Goal: Task Accomplishment & Management: Manage account settings

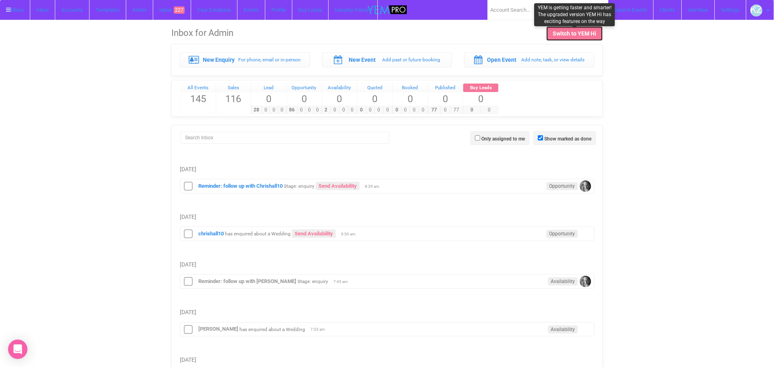
click at [556, 35] on div "Switch to YEM Hi" at bounding box center [575, 33] width 44 height 8
click at [764, 20] on div "Inbox for Admin Switch to YEM Hi" at bounding box center [387, 39] width 760 height 38
click at [759, 13] on img at bounding box center [757, 10] width 12 height 12
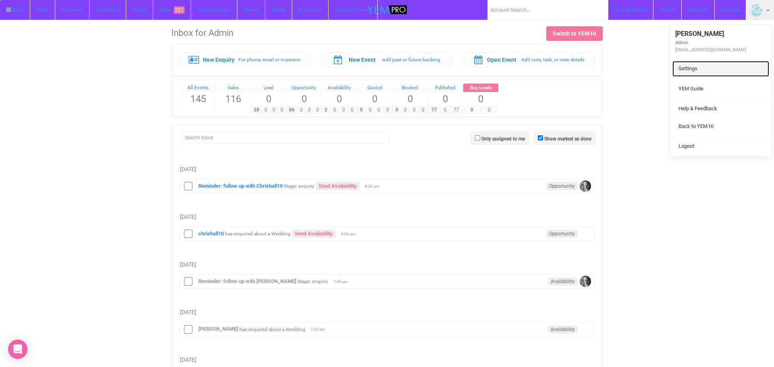
click at [688, 69] on link "Settings" at bounding box center [721, 69] width 97 height 16
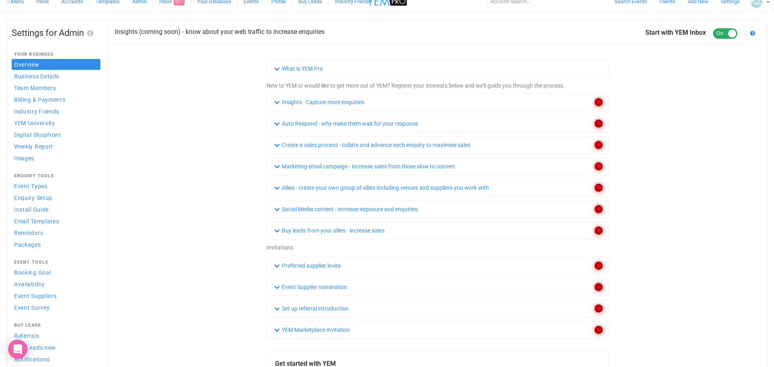
scroll to position [8, 0]
click at [30, 246] on span "Packages" at bounding box center [27, 245] width 27 height 6
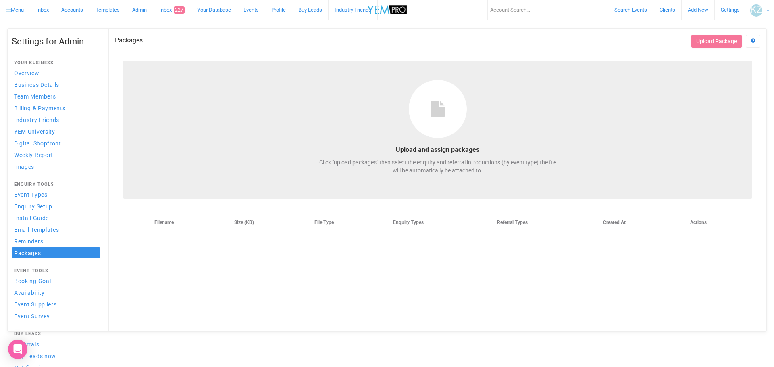
select select
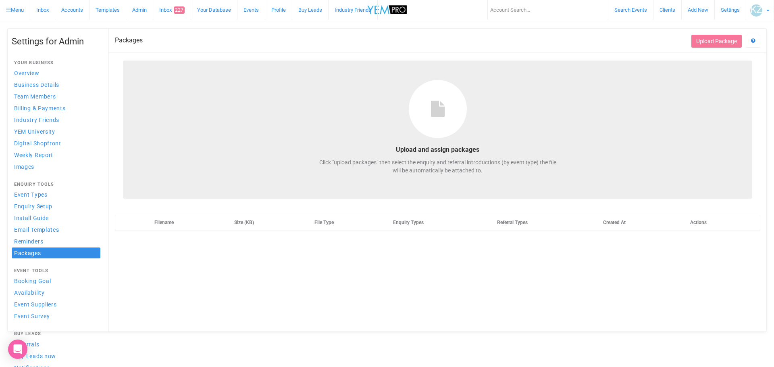
select select
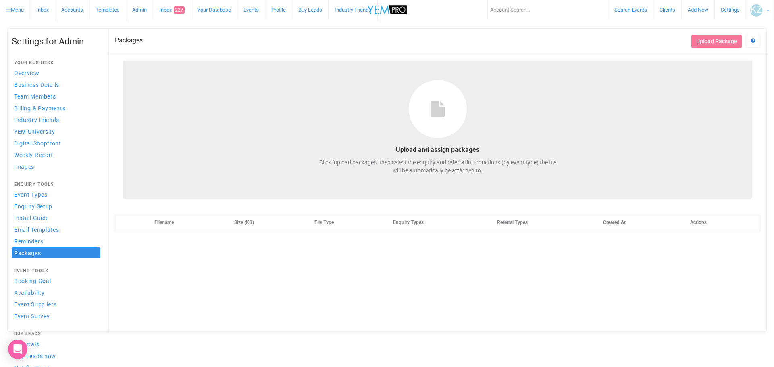
select select
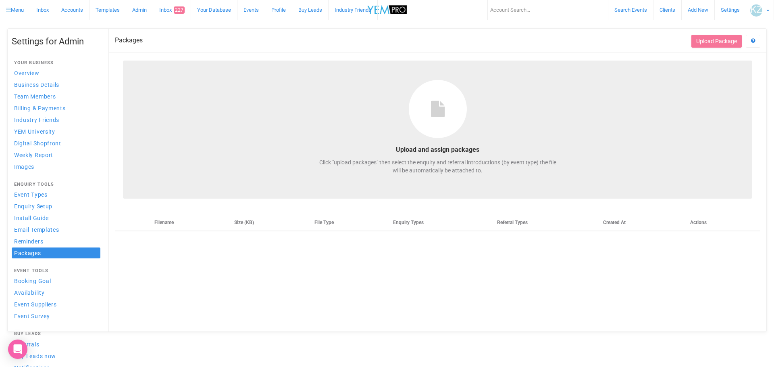
select select
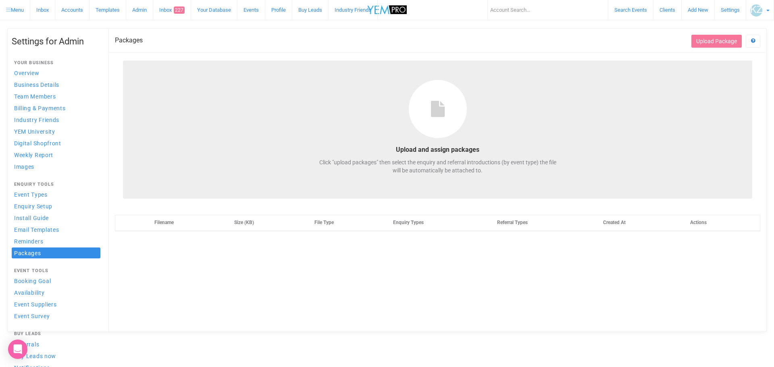
select select
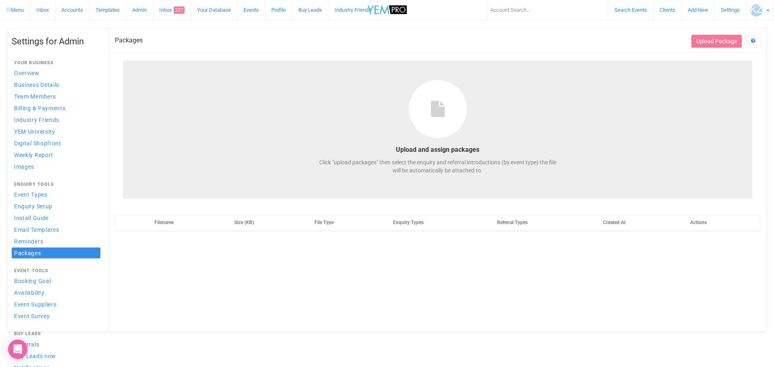
select select
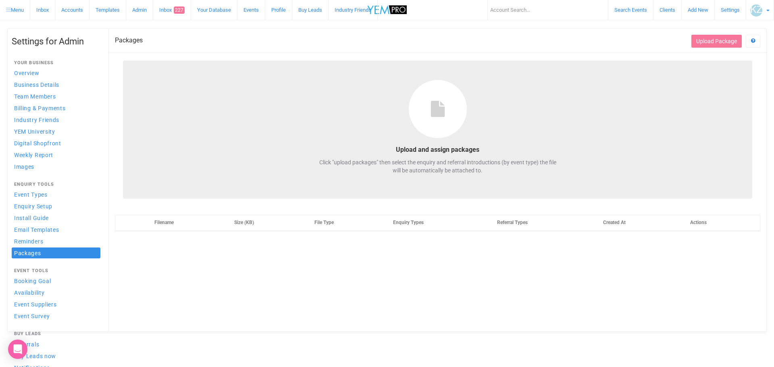
select select
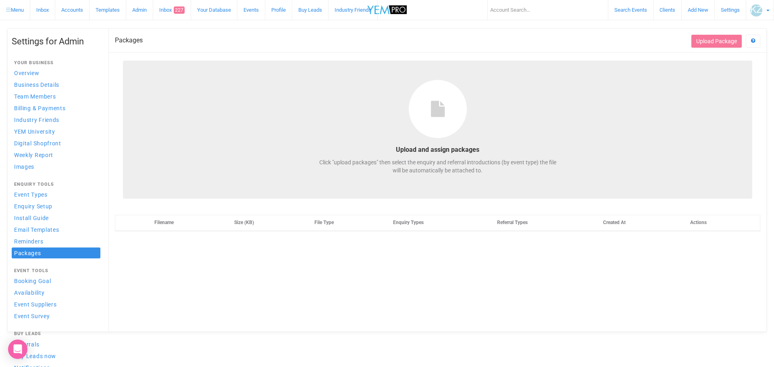
select select
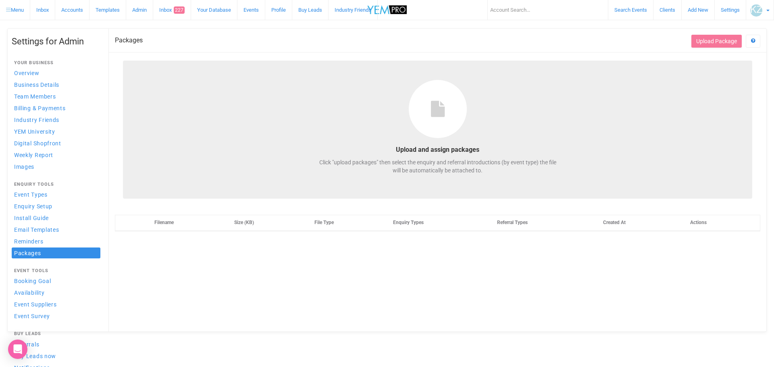
select select
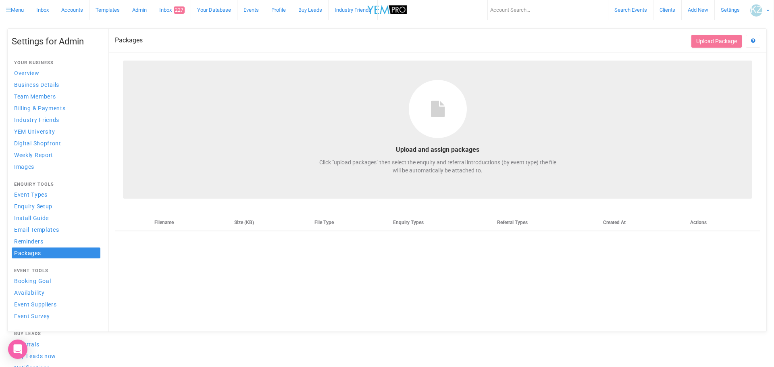
select select
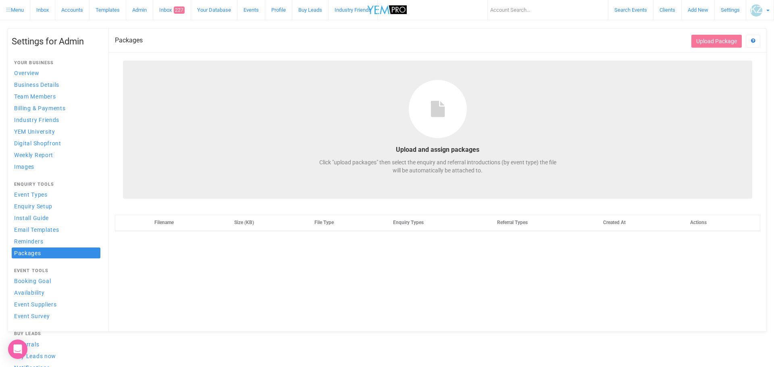
select select
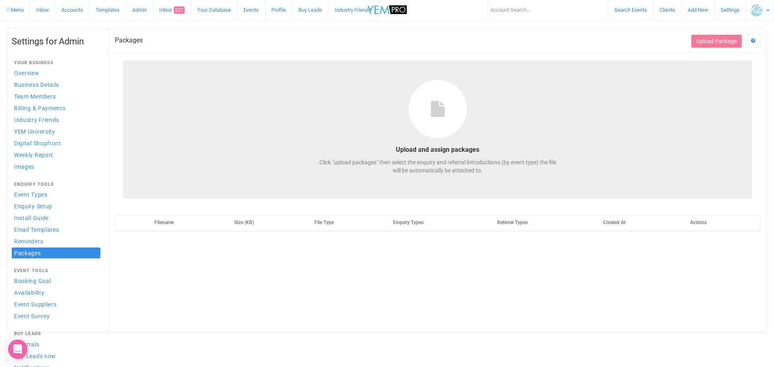
select select
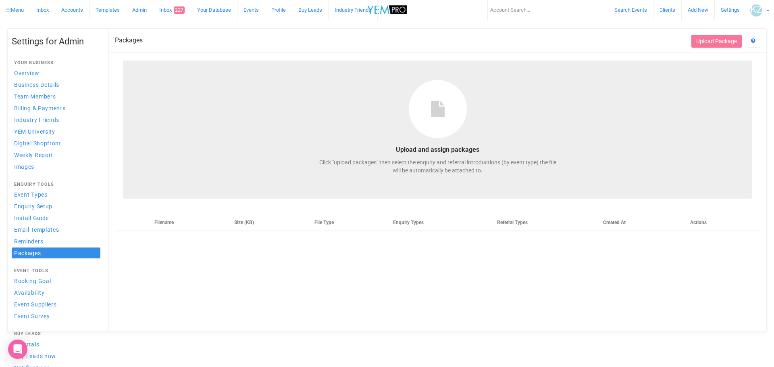
select select
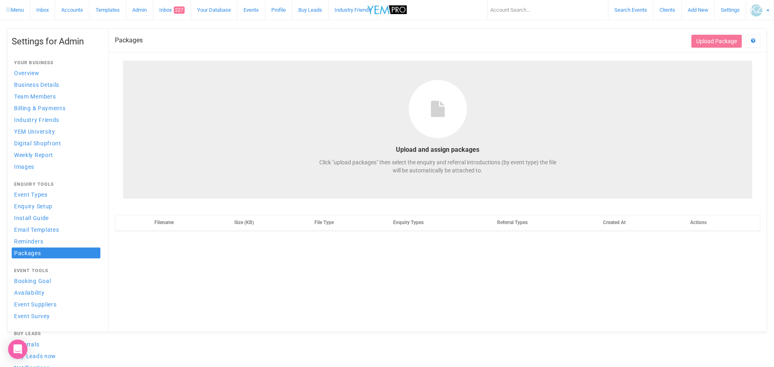
select select
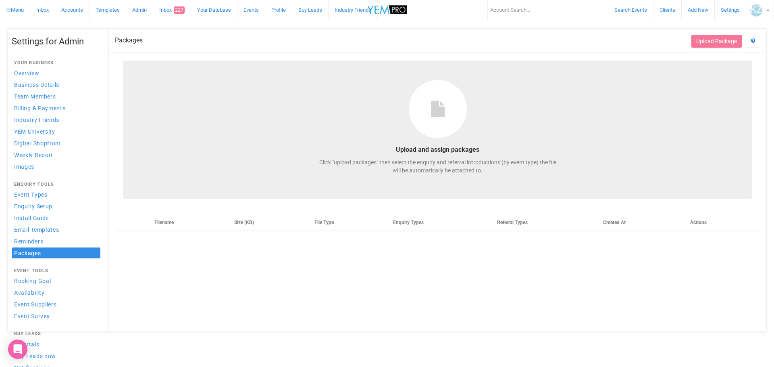
select select
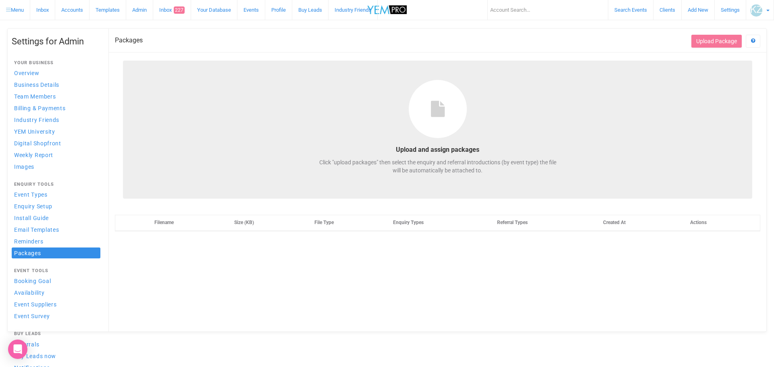
select select
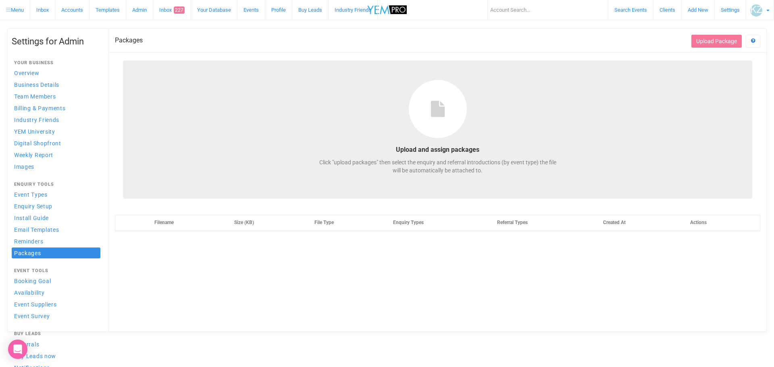
select select
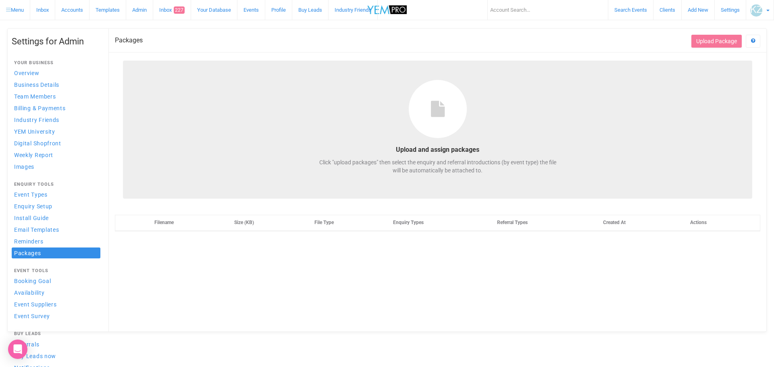
select select
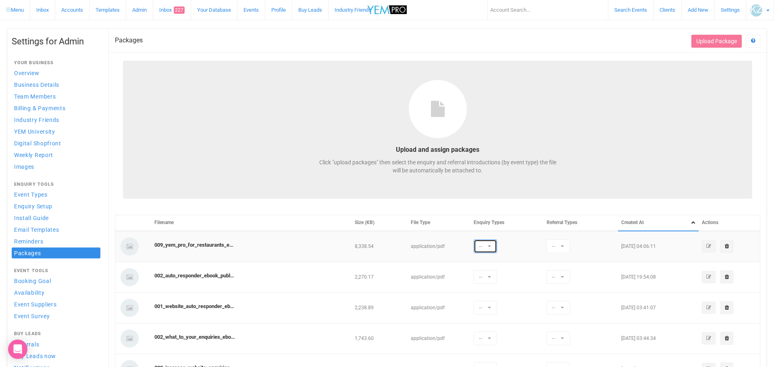
click at [493, 248] on button "--" at bounding box center [485, 246] width 23 height 14
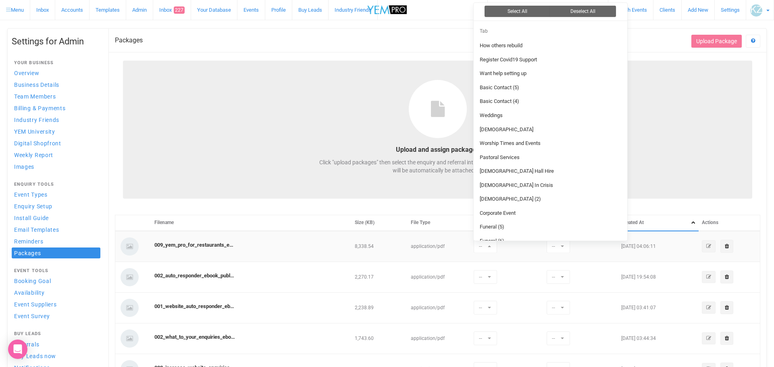
click at [525, 248] on td "-- How others rebuild Register Covid19 Support Want help setting up Basic Conta…" at bounding box center [507, 246] width 73 height 31
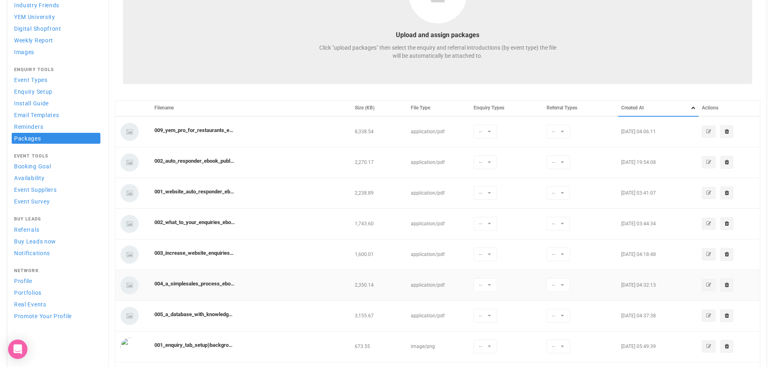
scroll to position [108, 0]
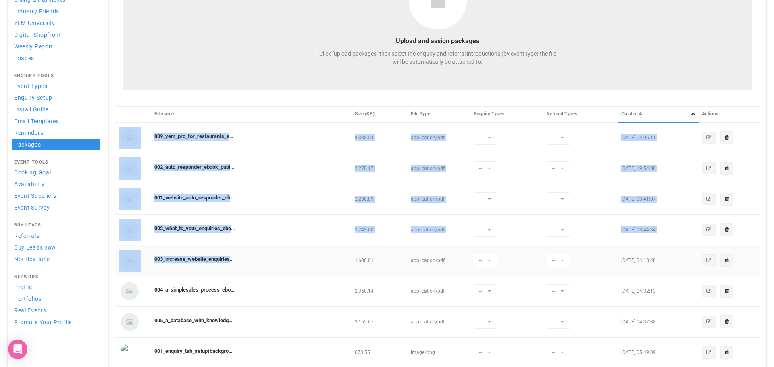
drag, startPoint x: 150, startPoint y: 134, endPoint x: 313, endPoint y: 265, distance: 209.2
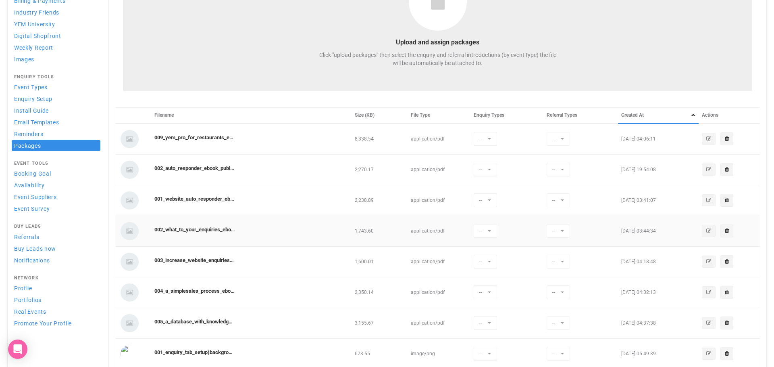
click at [275, 236] on td "002_what_to_your_enquiries_ebook.pdf" at bounding box center [251, 230] width 200 height 31
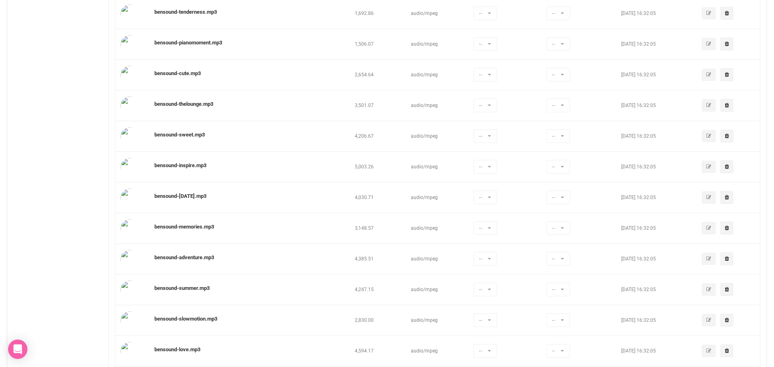
scroll to position [501, 0]
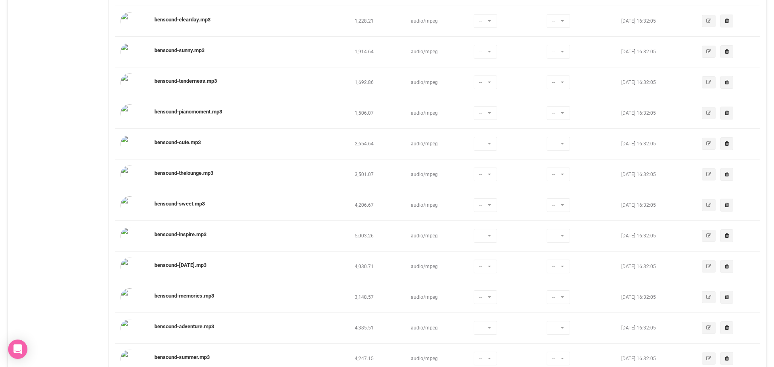
click at [62, 52] on div "Settings for Admin Your Business Overview Business Details Team Members Billing…" at bounding box center [387, 291] width 760 height 1529
